Goal: Task Accomplishment & Management: Use online tool/utility

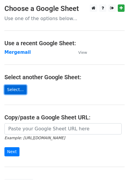
click at [15, 86] on link "Select..." at bounding box center [15, 89] width 22 height 9
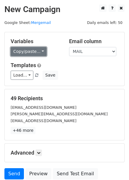
click at [21, 50] on link "Copy/paste..." at bounding box center [29, 51] width 36 height 9
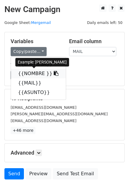
click at [31, 72] on link "{{NOMBRE }}" at bounding box center [38, 73] width 55 height 9
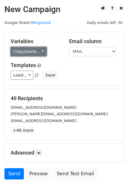
click at [19, 52] on link "Copy/paste..." at bounding box center [29, 51] width 36 height 9
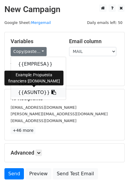
click at [27, 94] on link "{{ASUNTO}}" at bounding box center [38, 92] width 55 height 9
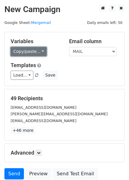
click at [25, 51] on link "Copy/paste..." at bounding box center [29, 51] width 36 height 9
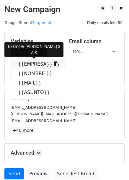
click at [27, 65] on link "{{EMPRESA}}" at bounding box center [38, 63] width 55 height 9
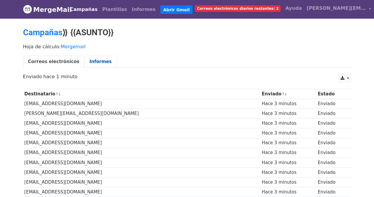
click at [88, 57] on link "Informes" at bounding box center [100, 62] width 32 height 12
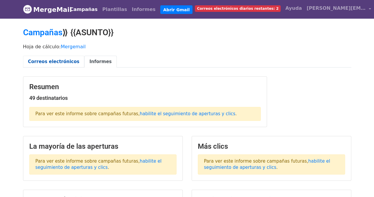
click at [55, 63] on font "Correos electrónicos" at bounding box center [53, 61] width 51 height 5
